Goal: Obtain resource: Download file/media

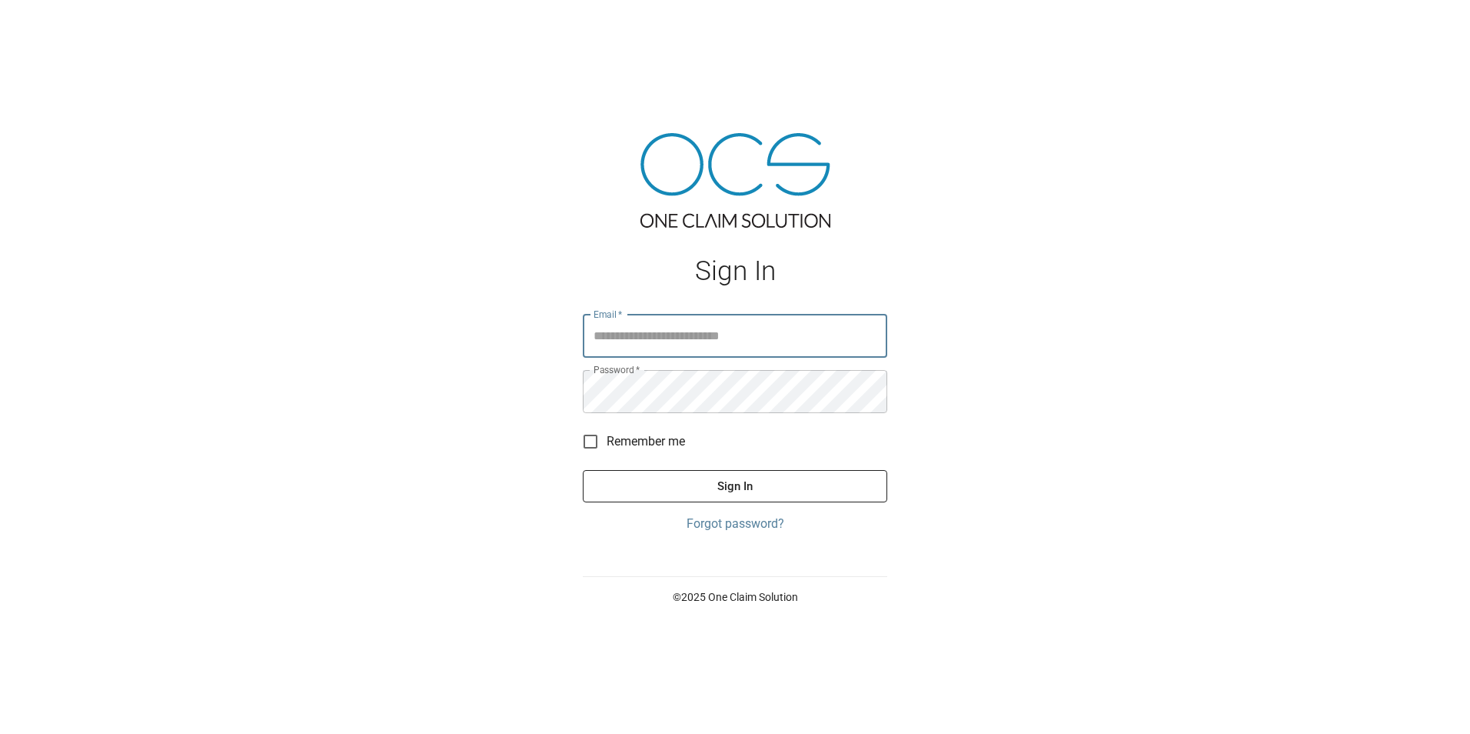
type input "**********"
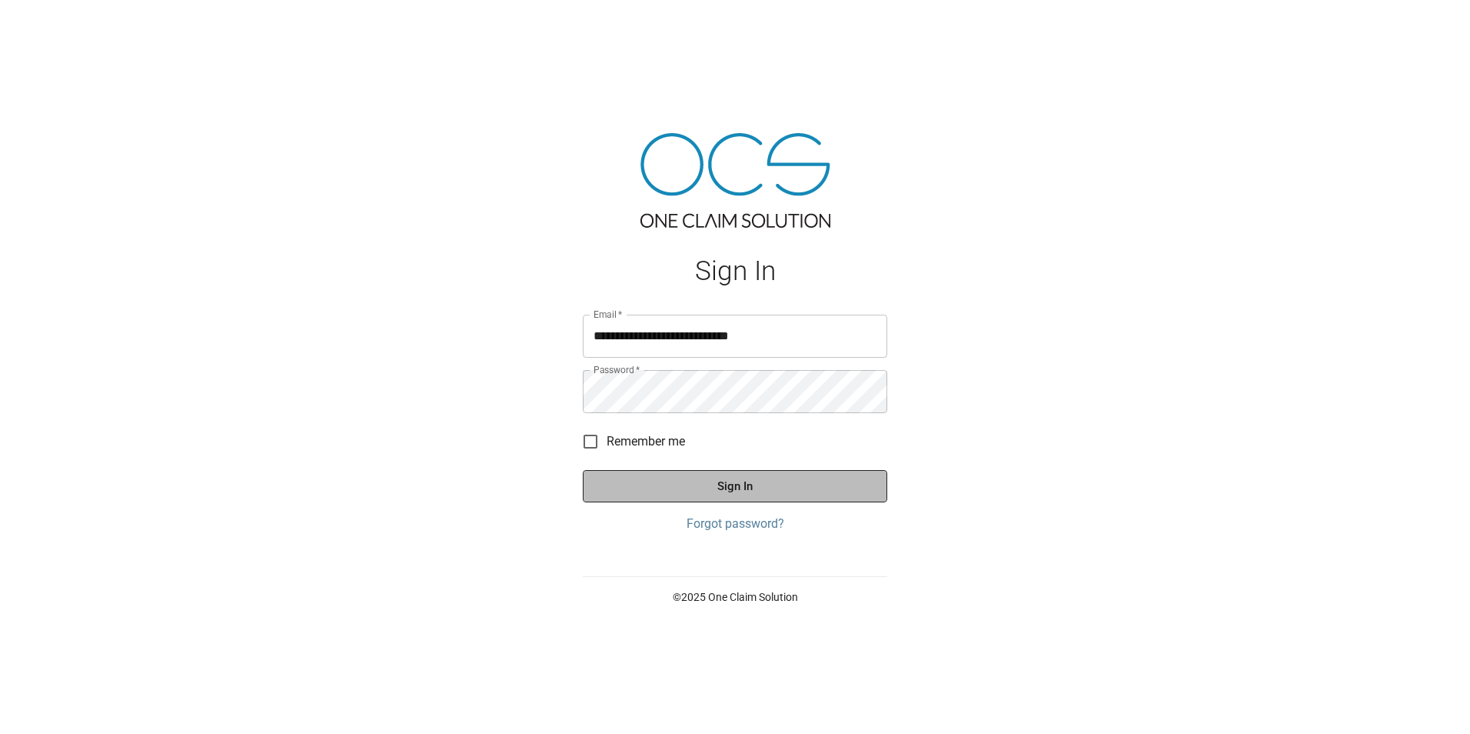
click at [687, 484] on button "Sign In" at bounding box center [735, 486] width 305 height 32
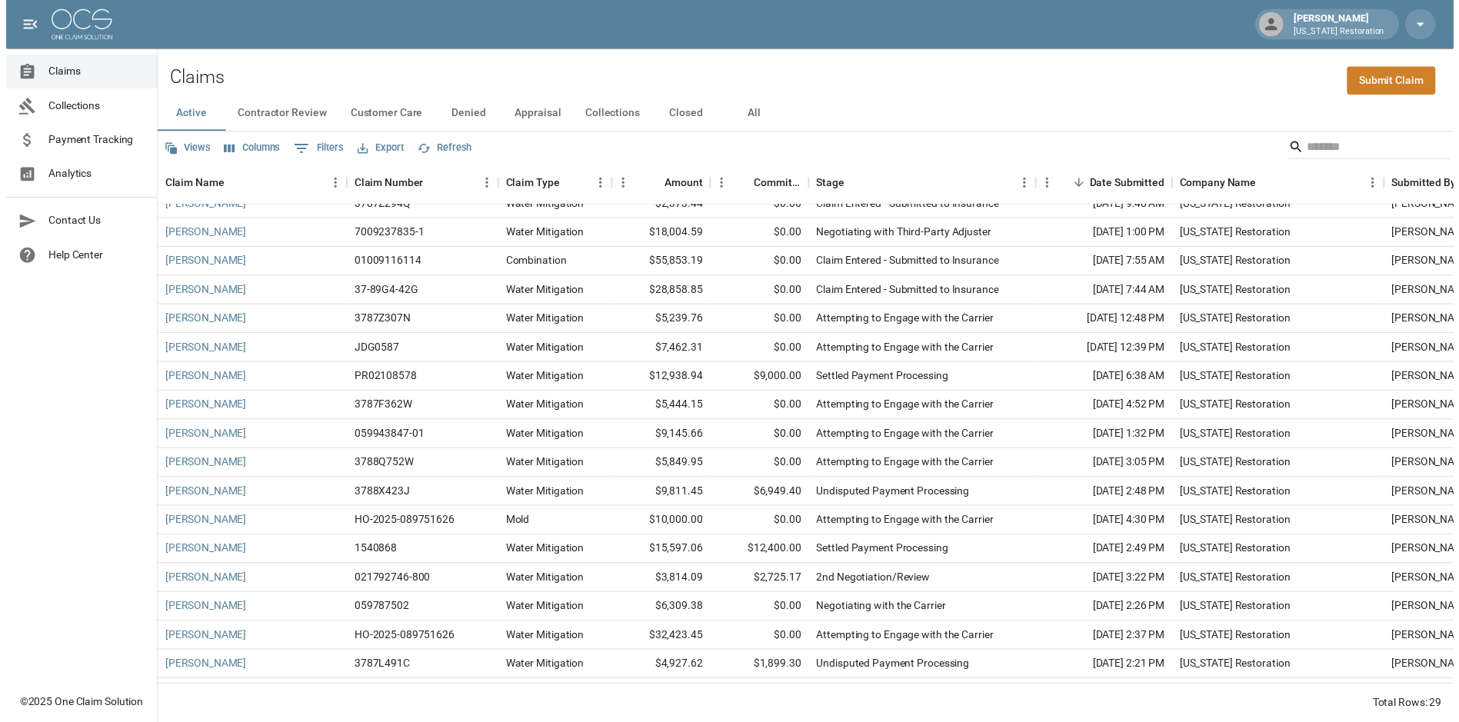
scroll to position [373, 0]
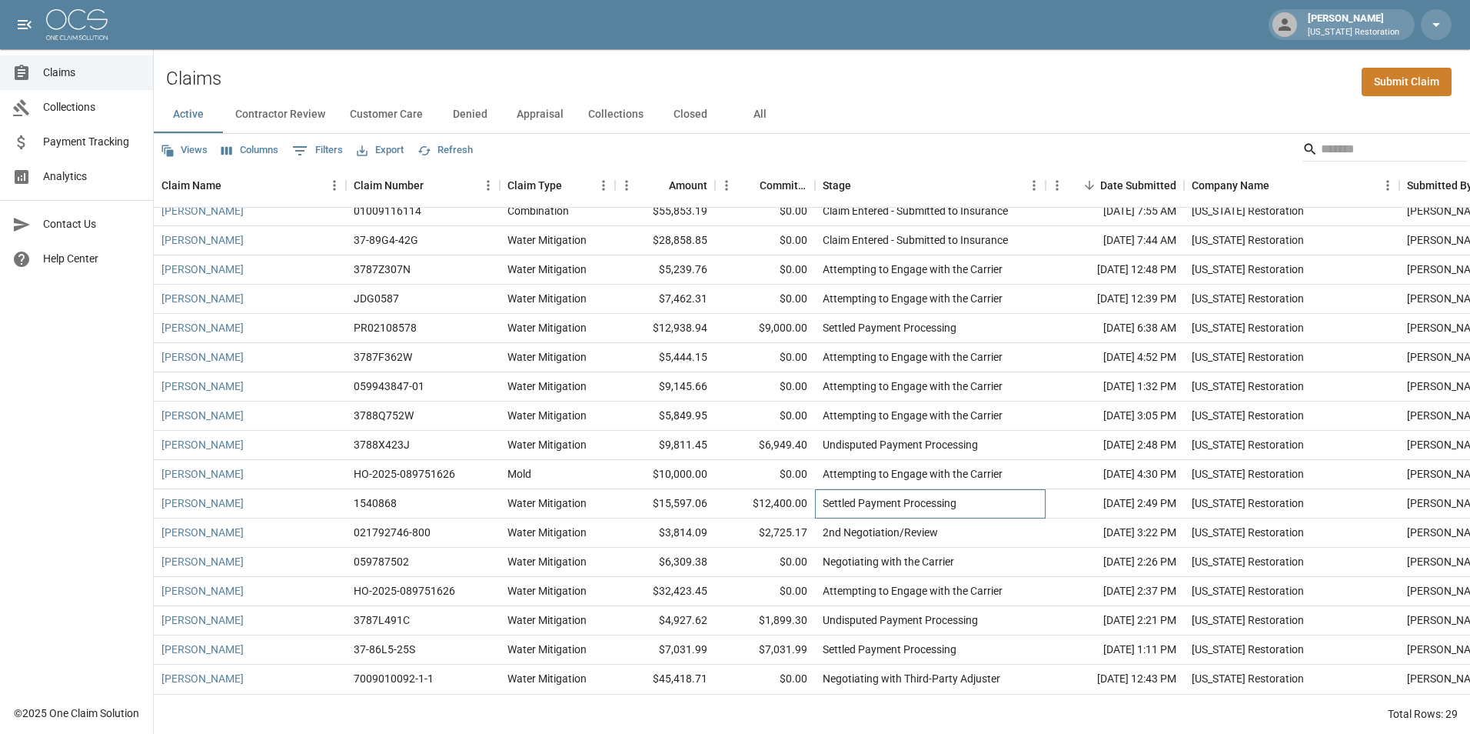
click at [927, 495] on div "Settled Payment Processing" at bounding box center [890, 502] width 134 height 15
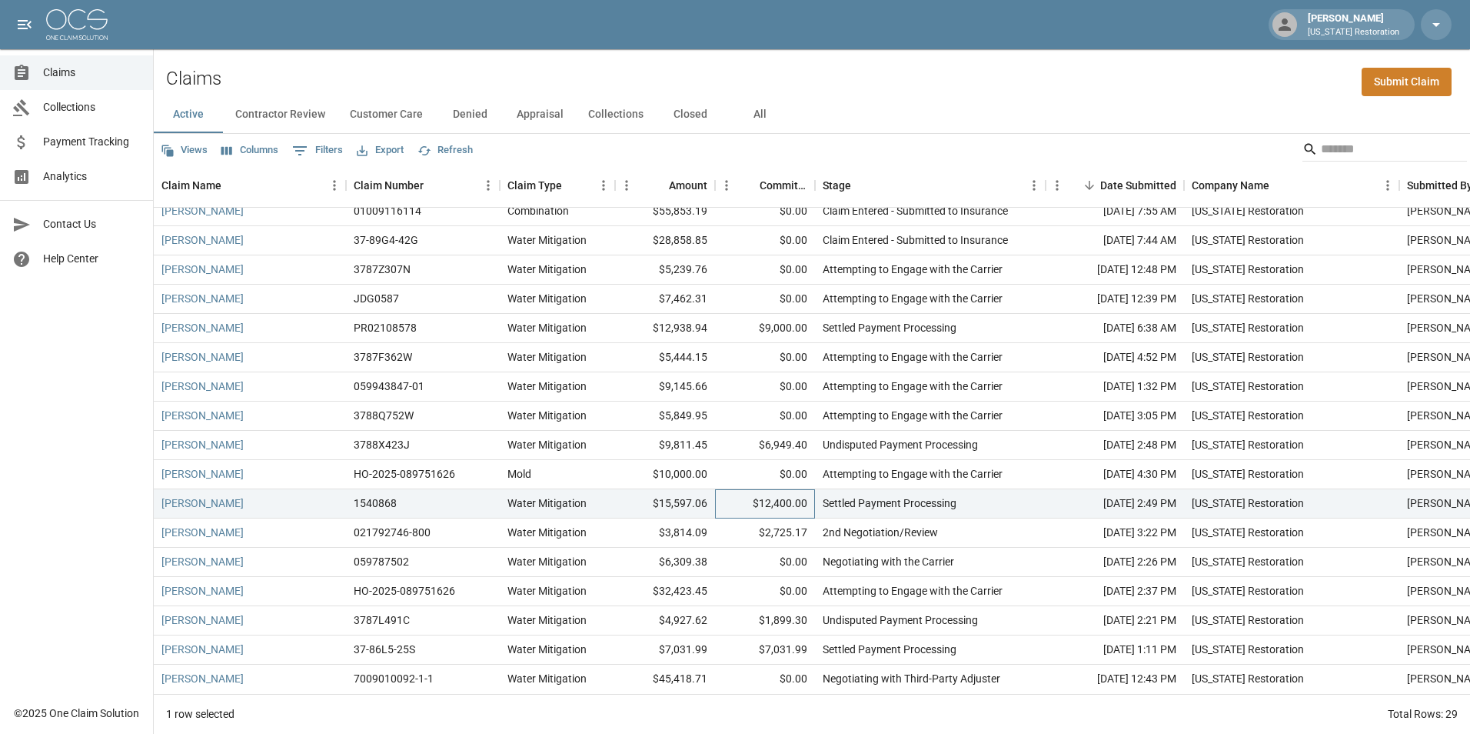
click at [775, 501] on div "$12,400.00" at bounding box center [765, 503] width 100 height 29
drag, startPoint x: 566, startPoint y: 492, endPoint x: 465, endPoint y: 492, distance: 100.7
click at [564, 495] on div "Water Mitigation" at bounding box center [547, 502] width 79 height 15
click at [370, 495] on div "1540868" at bounding box center [375, 502] width 43 height 15
click at [201, 495] on link "[PERSON_NAME]" at bounding box center [202, 502] width 82 height 15
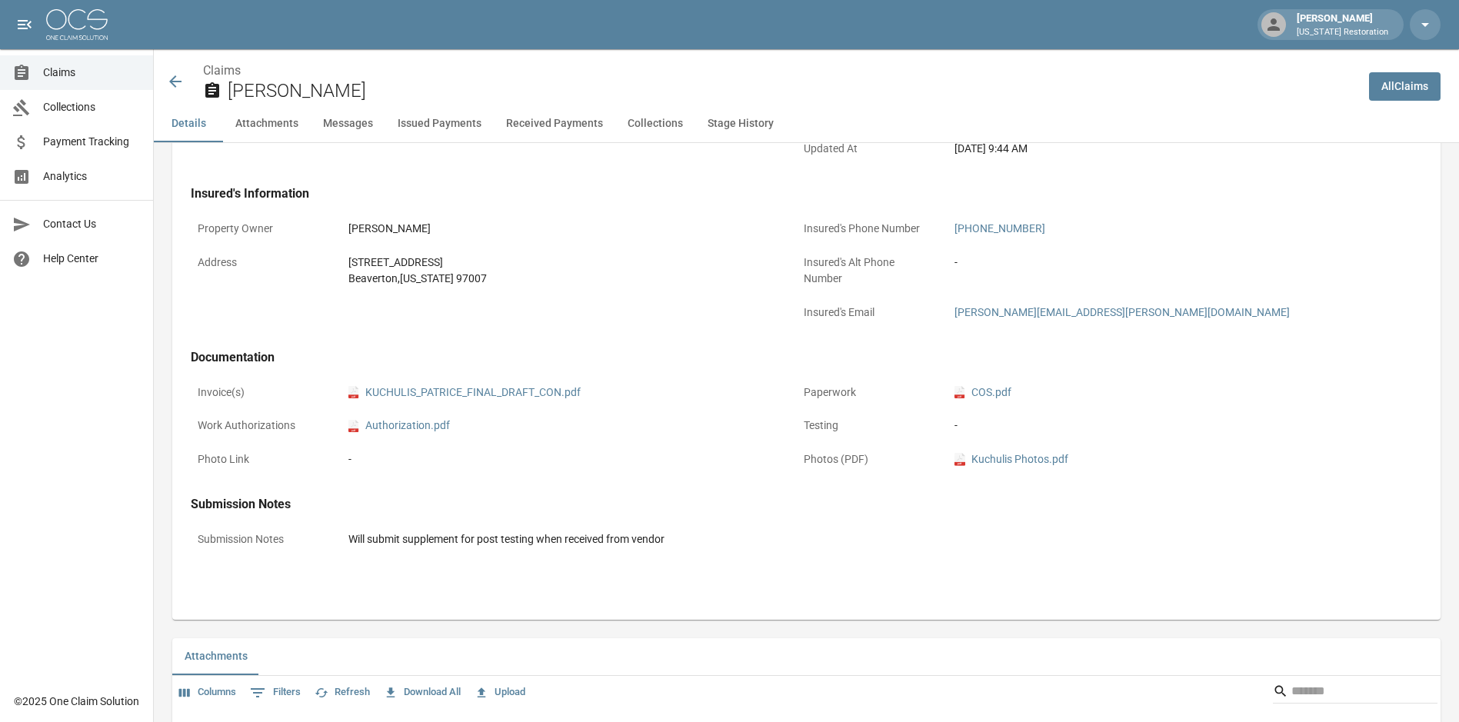
scroll to position [538, 0]
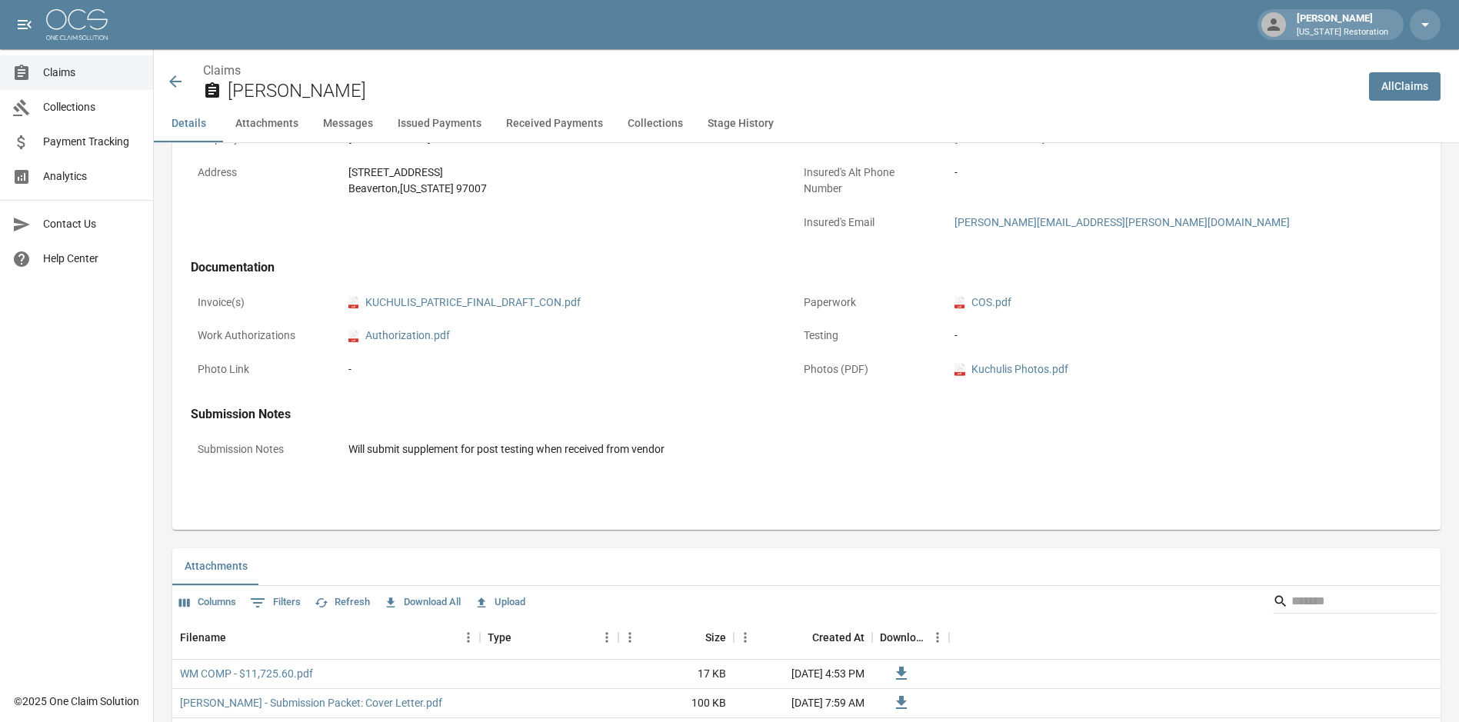
drag, startPoint x: 691, startPoint y: 408, endPoint x: 711, endPoint y: 490, distance: 84.1
click at [711, 490] on div "Claim Information Name [PERSON_NAME] Claim Number 1540868 Claim Type Water Miti…" at bounding box center [787, 83] width 1230 height 844
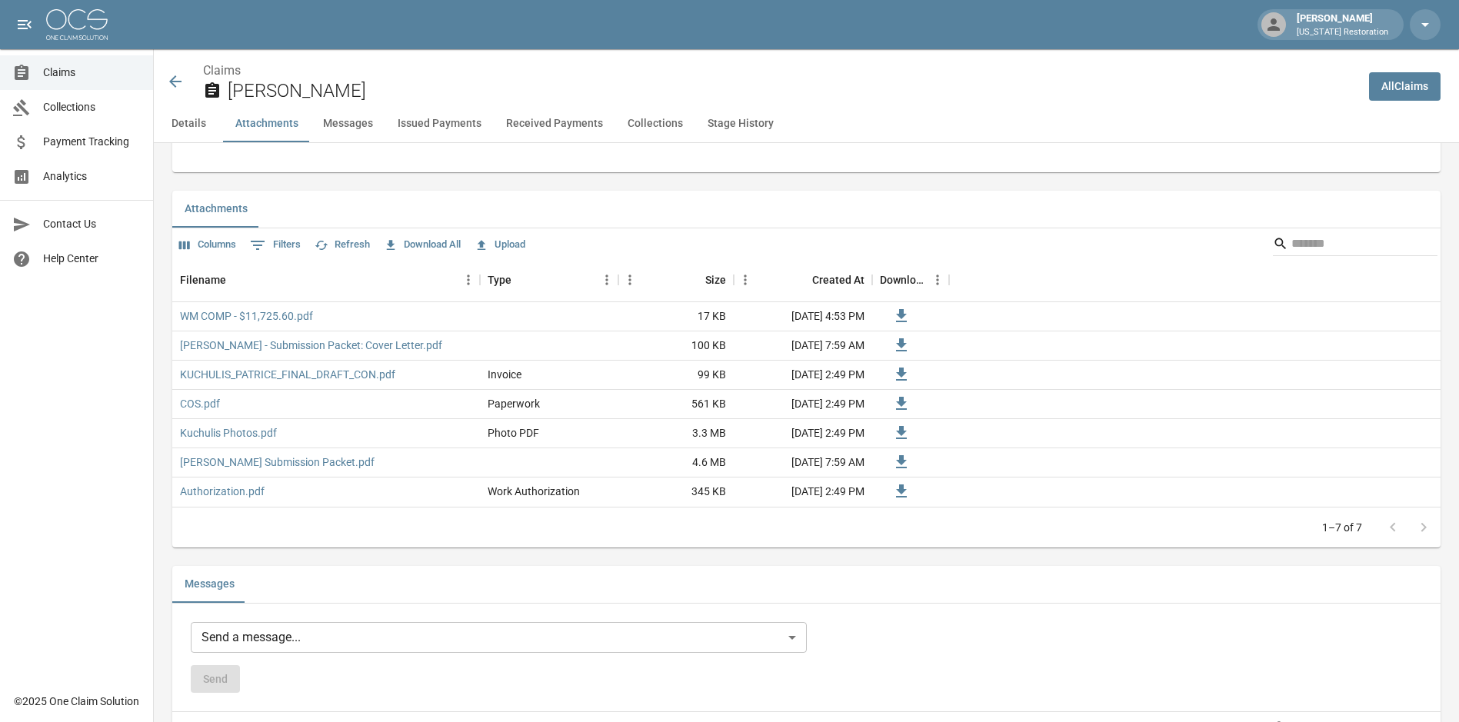
scroll to position [923, 0]
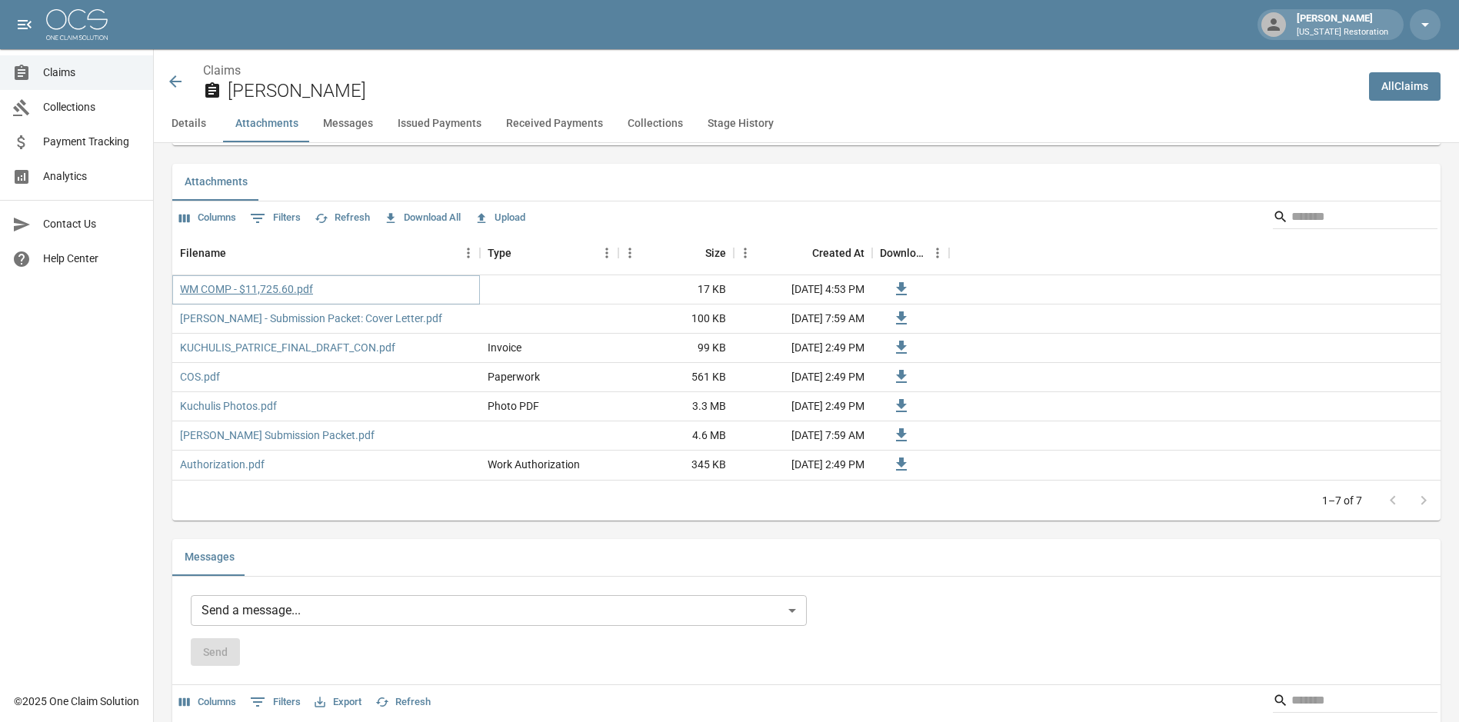
click at [291, 295] on link "WM COMP - $11,725.60.pdf" at bounding box center [246, 288] width 133 height 15
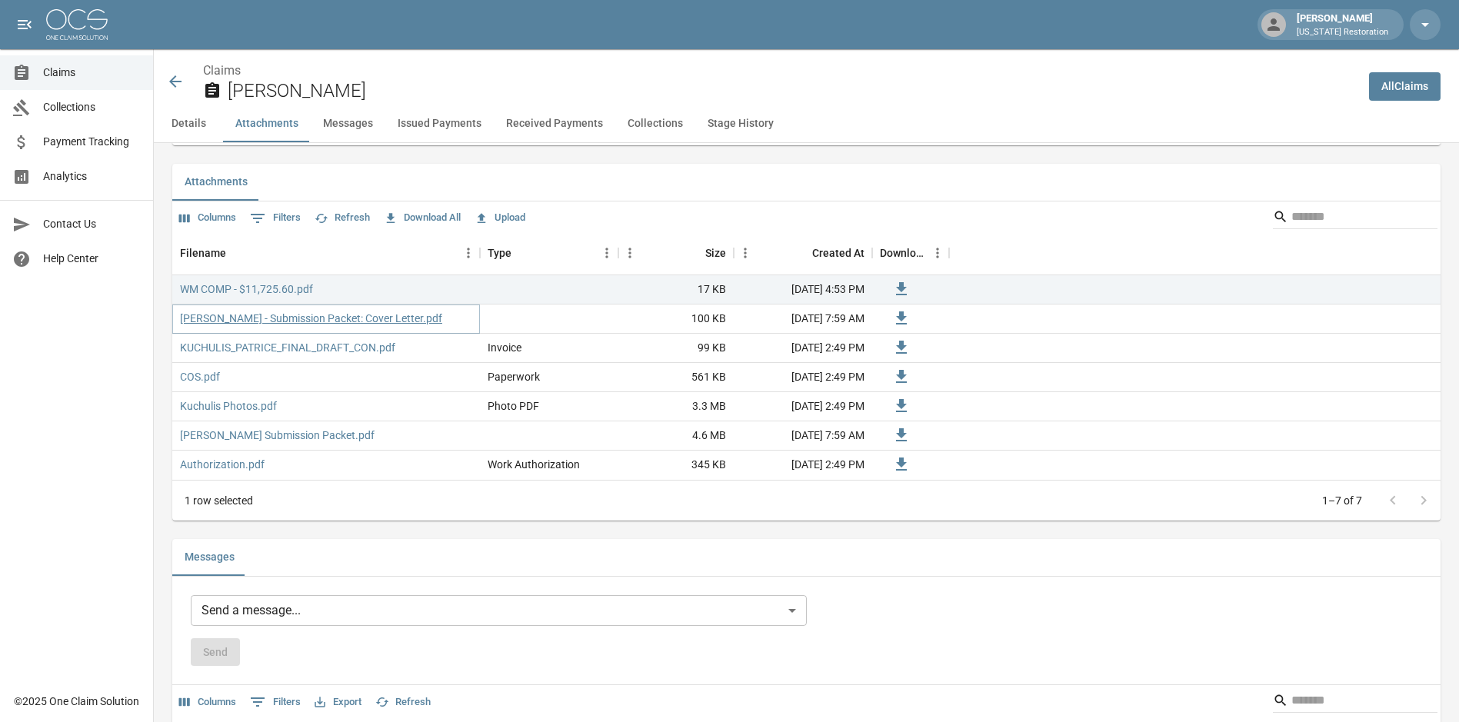
click at [348, 322] on link "[PERSON_NAME] - Submission Packet: Cover Letter.pdf" at bounding box center [311, 318] width 262 height 15
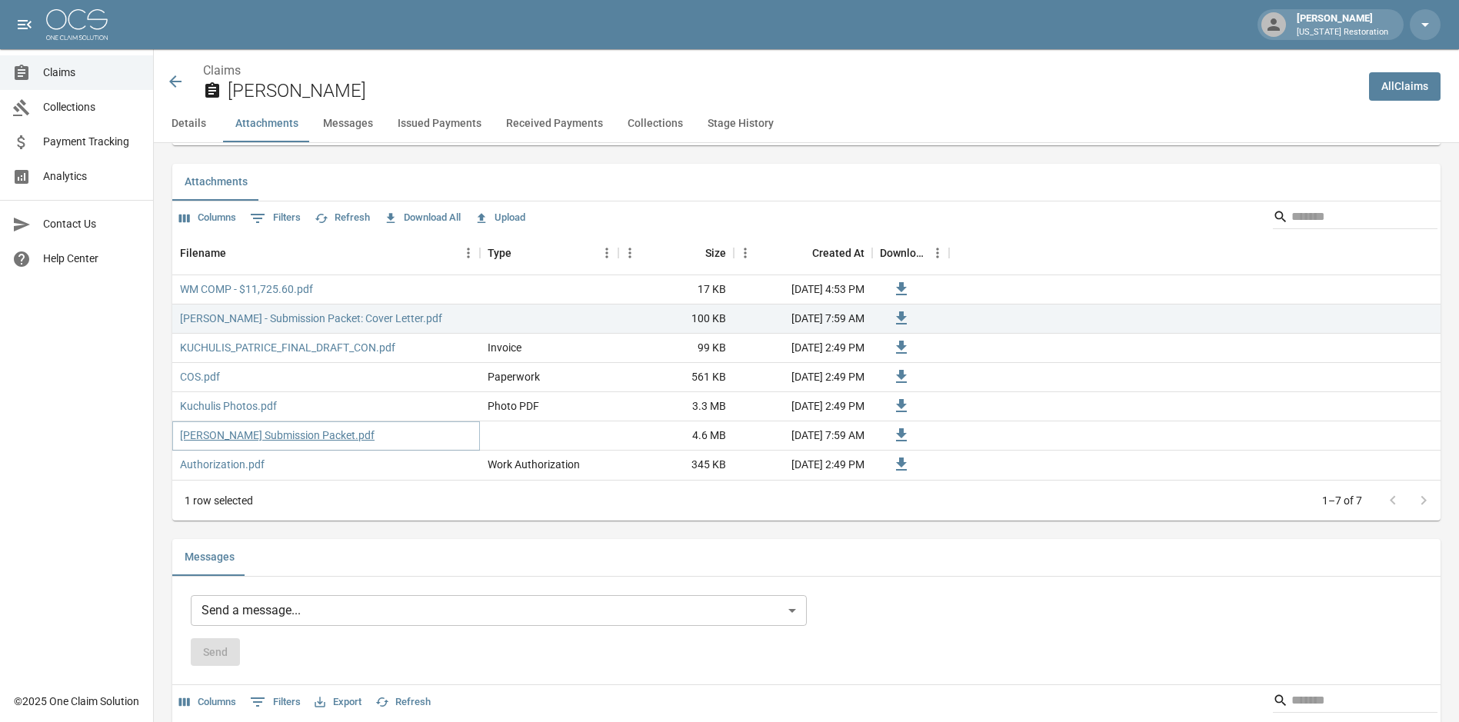
click at [323, 434] on link "[PERSON_NAME] Submission Packet.pdf" at bounding box center [277, 435] width 195 height 15
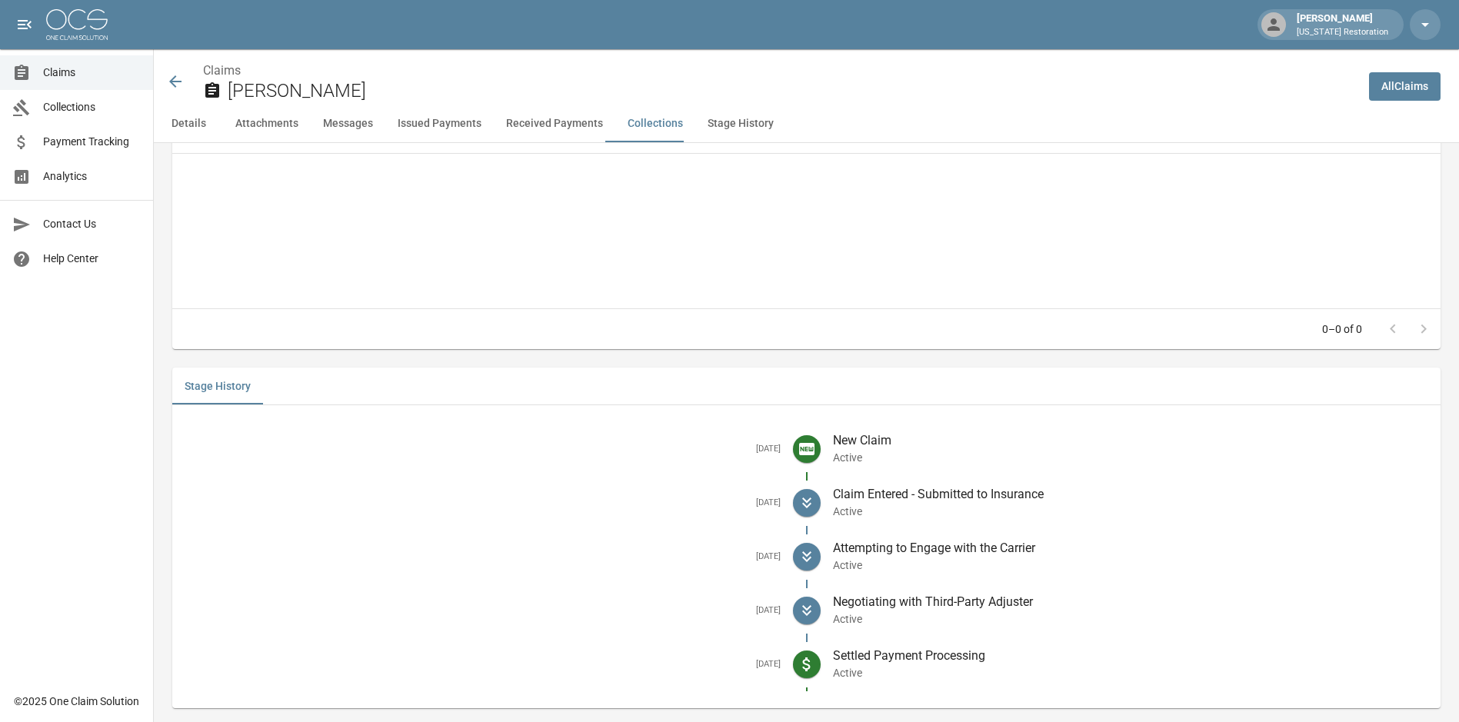
scroll to position [2527, 0]
